Goal: Navigation & Orientation: Find specific page/section

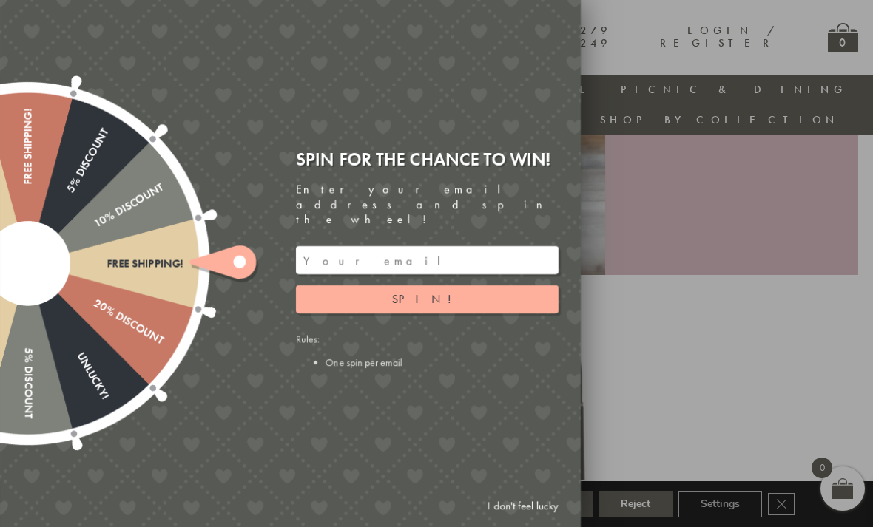
scroll to position [341, 10]
click at [524, 53] on div "Free shipping! 20% Discount Unlucky! 5% Discount 10% Discount Unlucky! 15% Disc…" at bounding box center [207, 263] width 747 height 527
click at [434, 302] on span "Spin!" at bounding box center [427, 299] width 70 height 16
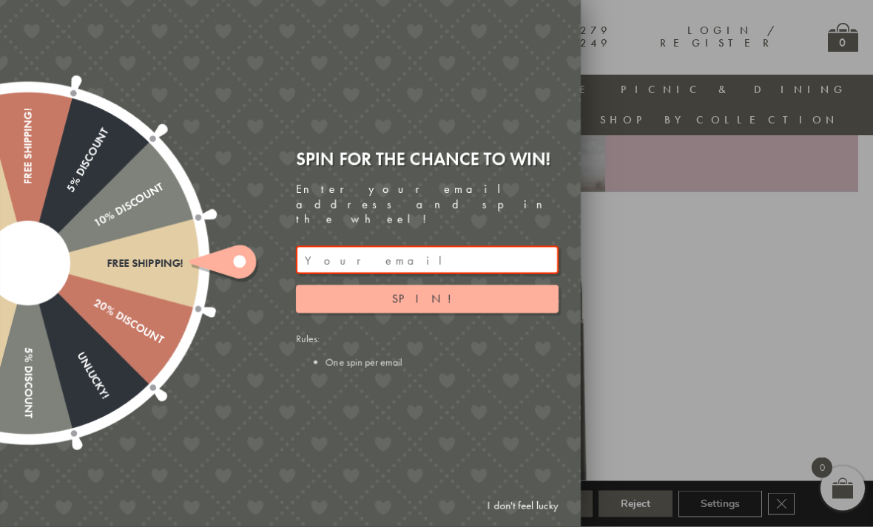
scroll to position [440, 10]
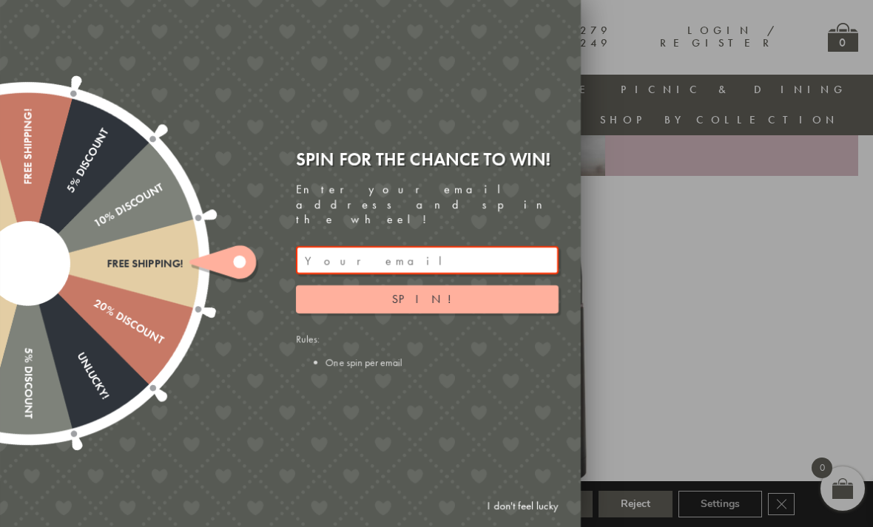
click at [526, 520] on link "I don't feel lucky" at bounding box center [523, 506] width 86 height 27
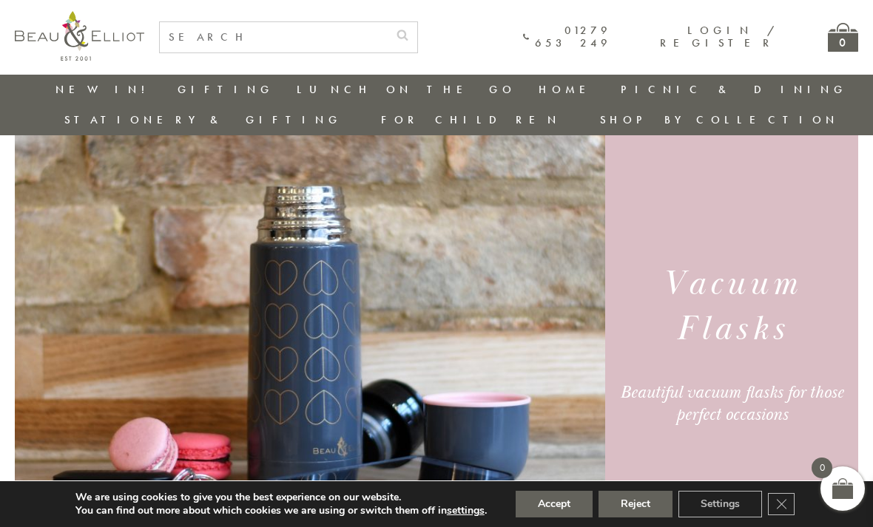
scroll to position [53, 10]
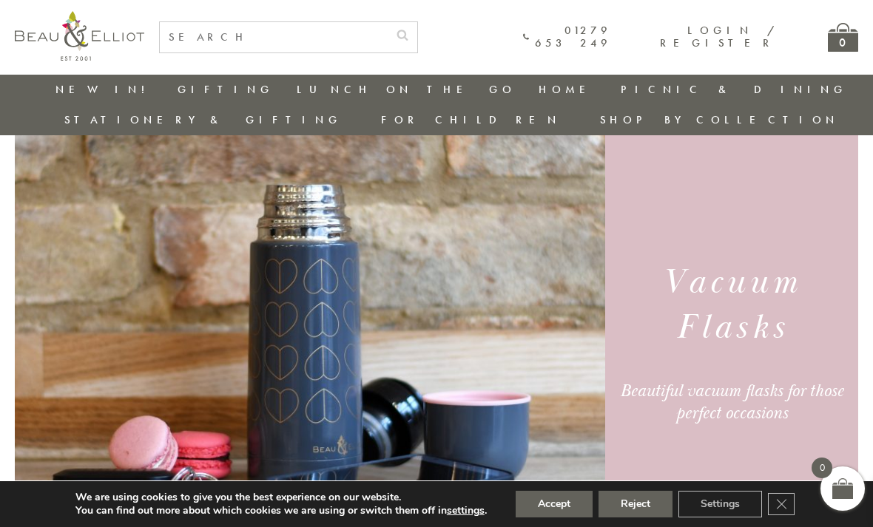
click at [450, 403] on img at bounding box center [310, 342] width 590 height 444
click at [499, 390] on img at bounding box center [310, 342] width 590 height 444
click at [724, 380] on div "Beautiful vacuum flasks for those perfect occasions" at bounding box center [732, 402] width 228 height 44
click at [311, 126] on link "Insulated Lunch Bags" at bounding box center [377, 133] width 133 height 26
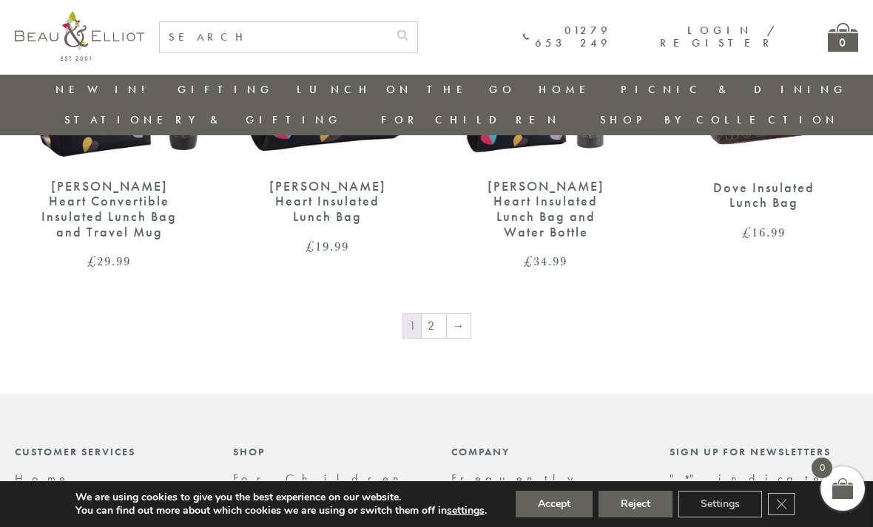
scroll to position [2310, 0]
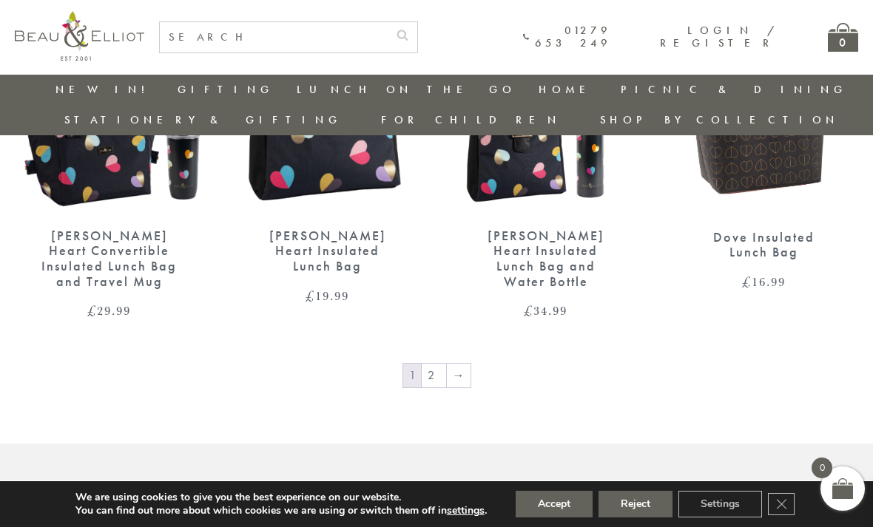
click at [456, 364] on link "→" at bounding box center [459, 376] width 24 height 24
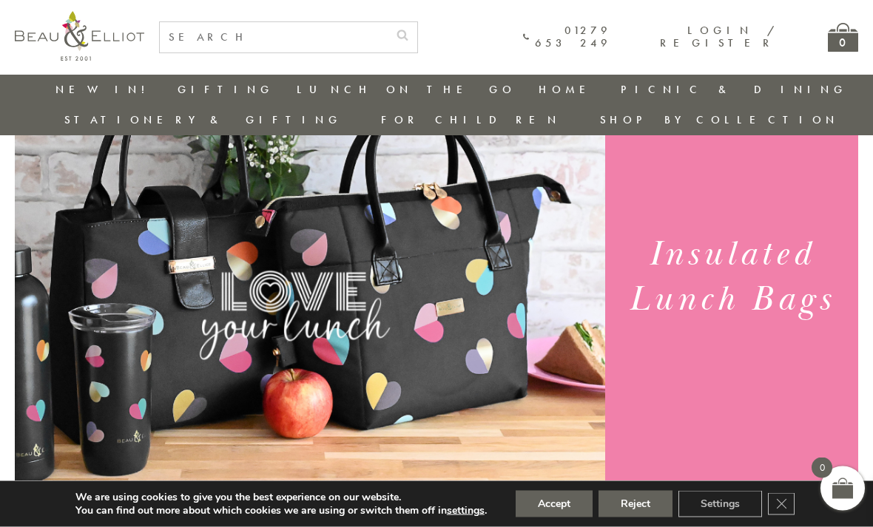
scroll to position [112, 0]
